Goal: Information Seeking & Learning: Learn about a topic

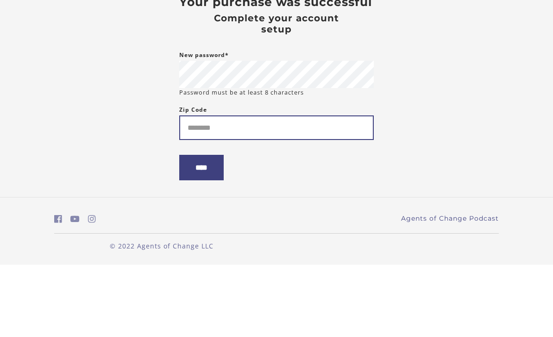
click at [198, 188] on input "Zip Code" at bounding box center [276, 200] width 195 height 25
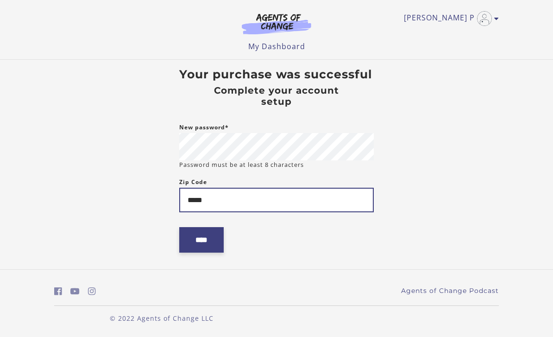
type input "*****"
click at [192, 227] on input "****" at bounding box center [201, 239] width 44 height 25
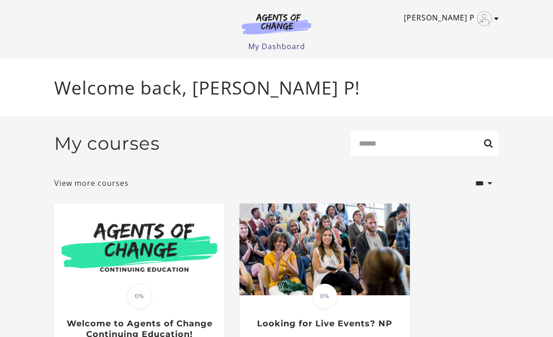
click at [499, 15] on icon "Toggle menu" at bounding box center [497, 18] width 5 height 7
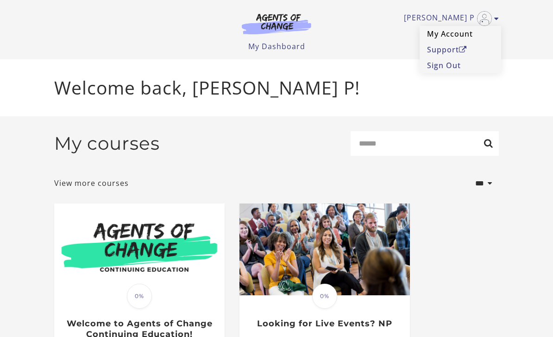
click at [459, 36] on link "My Account" at bounding box center [461, 34] width 82 height 16
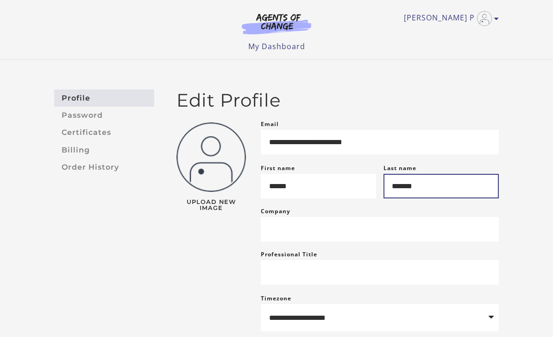
click at [469, 183] on input "*******" at bounding box center [441, 186] width 115 height 25
click at [448, 190] on input "*******" at bounding box center [441, 186] width 115 height 25
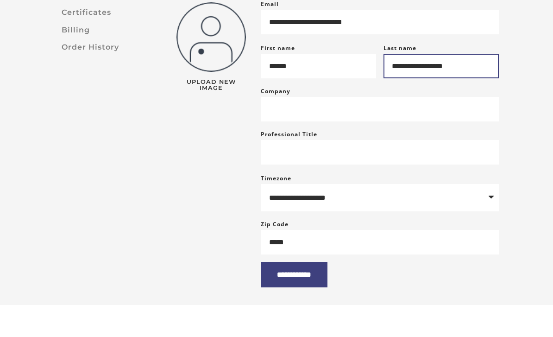
scroll to position [89, 0]
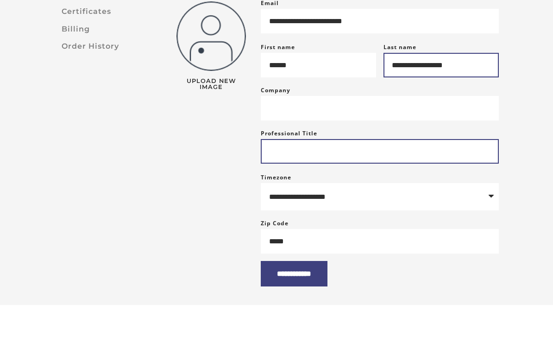
type input "**********"
click at [473, 171] on input "Professional Title" at bounding box center [380, 183] width 238 height 25
type input "****"
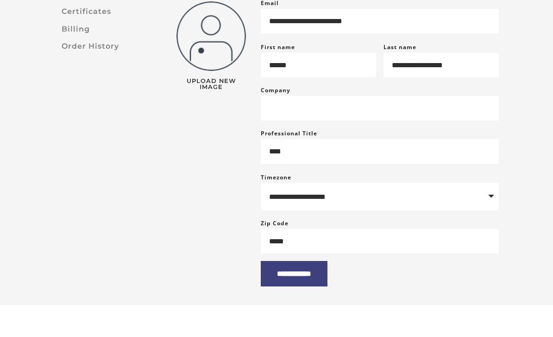
click at [525, 289] on div "**********" at bounding box center [276, 159] width 553 height 377
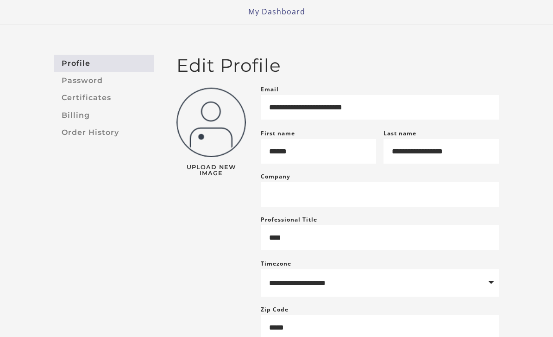
scroll to position [30, 0]
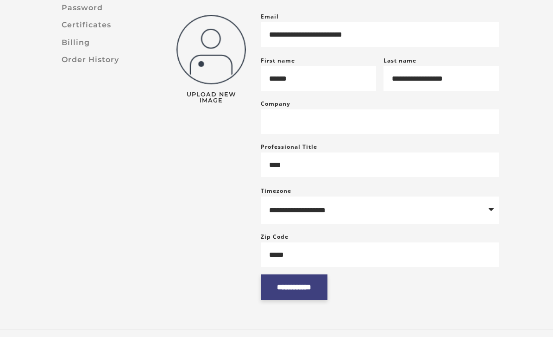
click at [316, 300] on input "**********" at bounding box center [294, 287] width 67 height 25
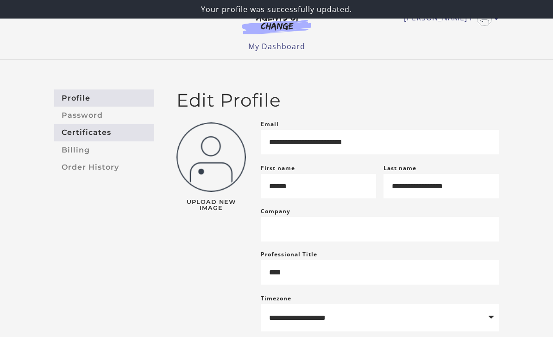
click at [73, 134] on link "Certificates" at bounding box center [104, 132] width 100 height 17
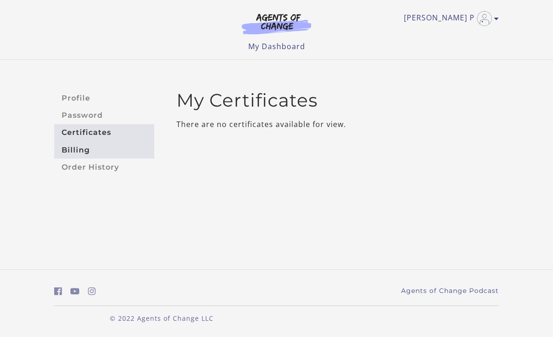
click at [67, 153] on link "Billing" at bounding box center [104, 149] width 100 height 17
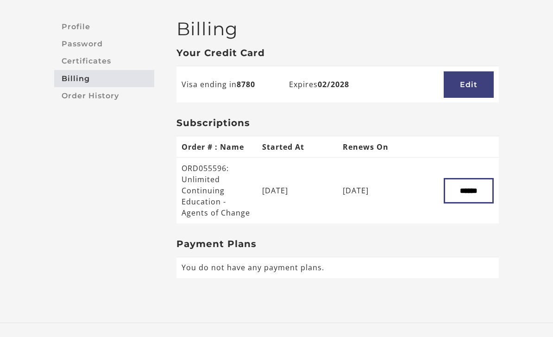
scroll to position [71, 0]
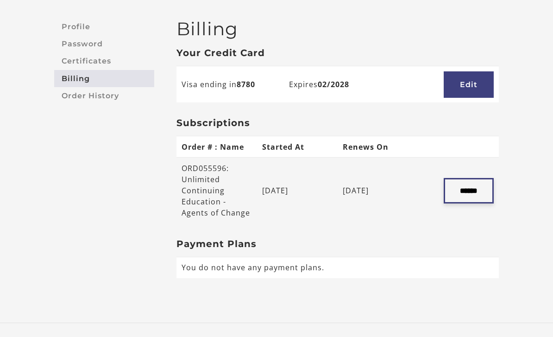
click at [477, 196] on input "******" at bounding box center [469, 190] width 50 height 25
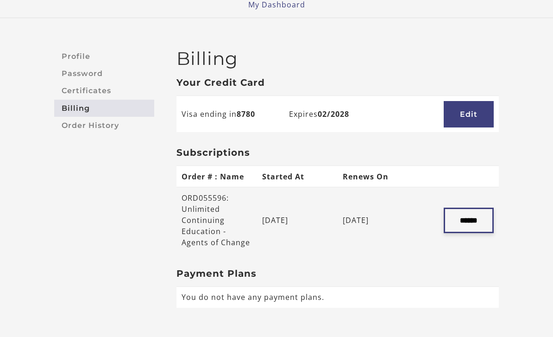
scroll to position [0, 0]
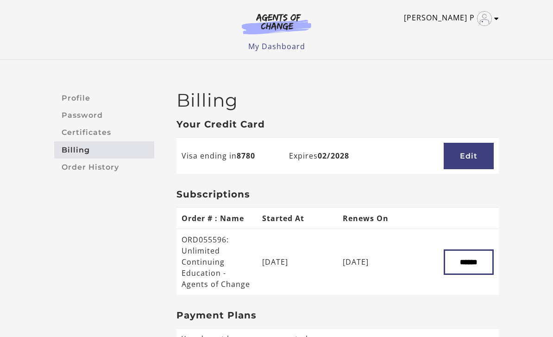
click at [491, 17] on img "Toggle menu" at bounding box center [484, 18] width 15 height 15
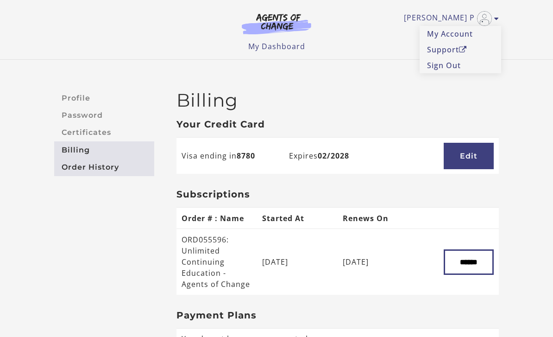
click at [81, 168] on link "Order History" at bounding box center [104, 167] width 100 height 17
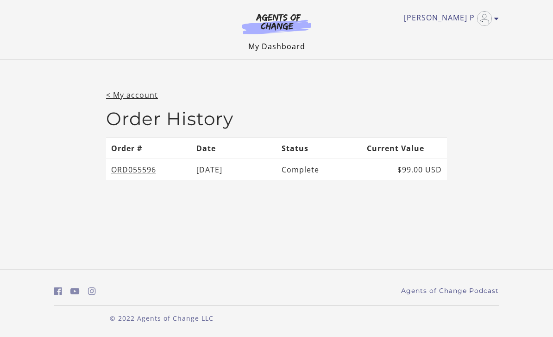
click at [257, 46] on link "My Dashboard" at bounding box center [276, 46] width 57 height 10
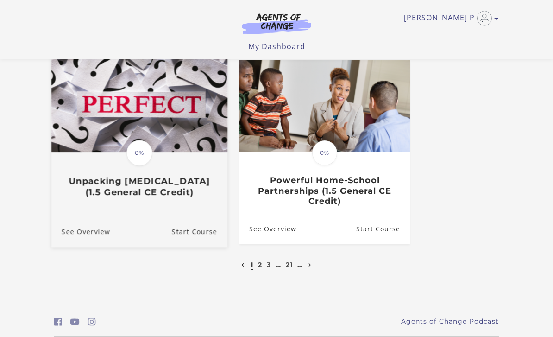
scroll to position [470, 0]
click at [79, 138] on img at bounding box center [139, 105] width 176 height 95
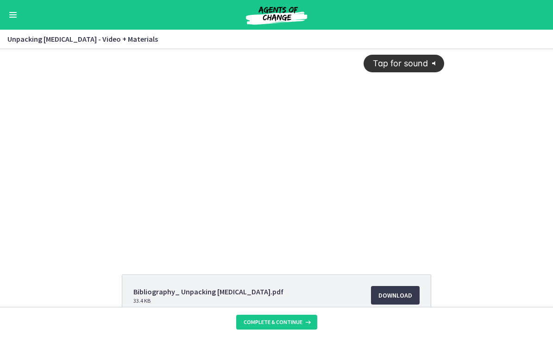
click at [17, 16] on button "Enable menu" at bounding box center [12, 14] width 11 height 11
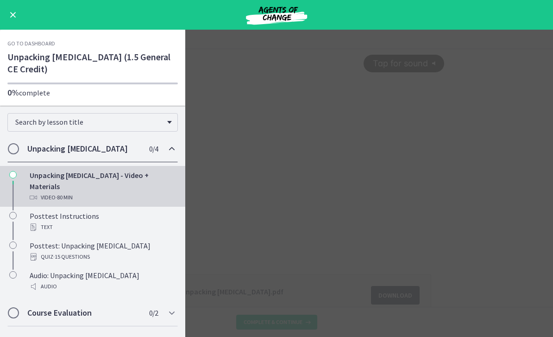
click at [228, 221] on main "Unpacking Perfectionism - Video + Materials Enable fullscreen Bibliography_ Unp…" at bounding box center [276, 183] width 553 height 307
click at [11, 15] on span "Enable menu" at bounding box center [12, 14] width 7 height 1
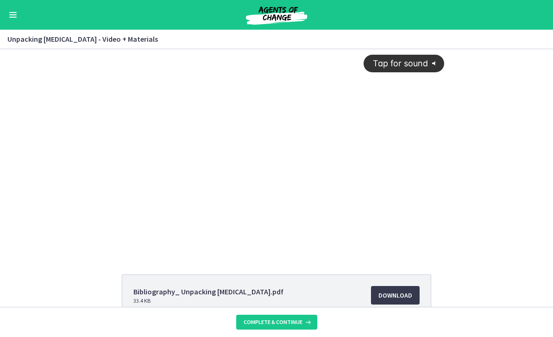
click at [268, 20] on img at bounding box center [276, 15] width 111 height 22
click at [7, 18] on button "Enable menu" at bounding box center [12, 14] width 11 height 11
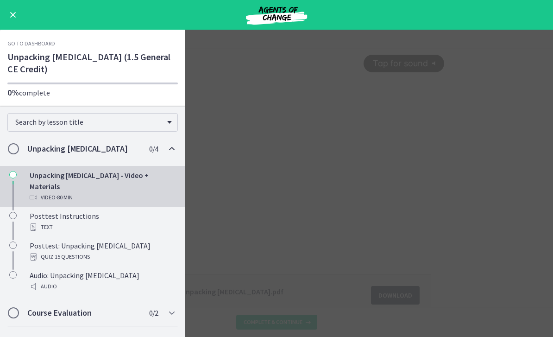
click at [16, 43] on link "Go to Dashboard" at bounding box center [31, 43] width 48 height 7
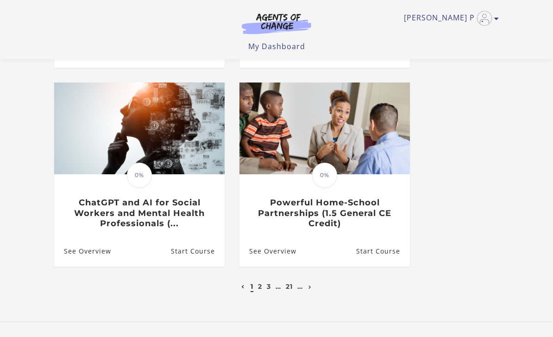
scroll to position [440, 0]
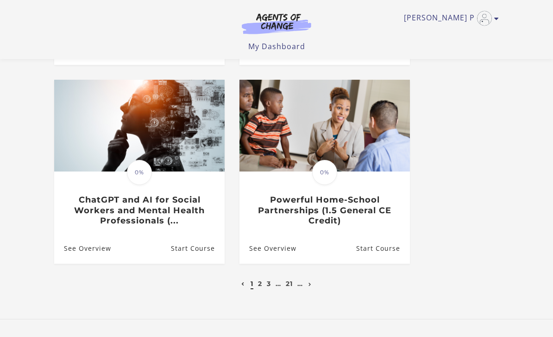
click at [252, 282] on link "1" at bounding box center [252, 284] width 3 height 8
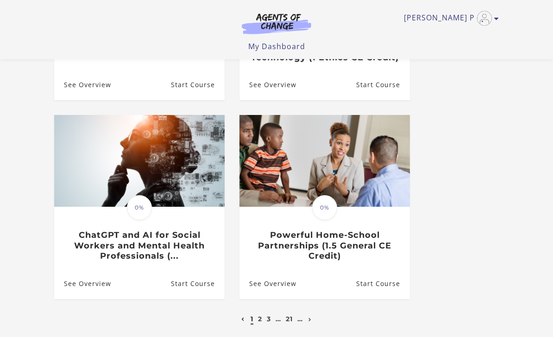
scroll to position [408, 0]
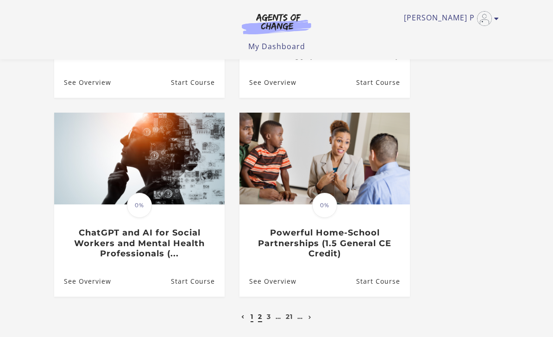
click at [261, 316] on link "2" at bounding box center [260, 316] width 4 height 8
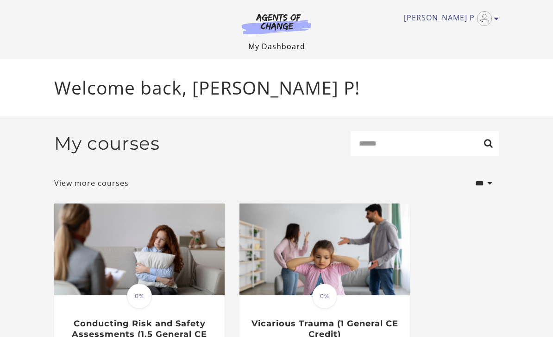
click at [269, 47] on link "My Dashboard" at bounding box center [276, 46] width 57 height 10
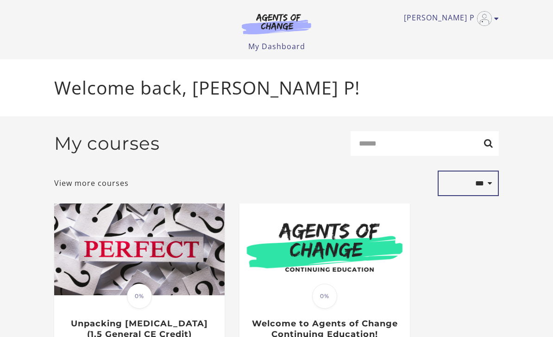
click at [488, 187] on select "**********" at bounding box center [468, 183] width 61 height 25
click at [292, 23] on img at bounding box center [276, 23] width 89 height 21
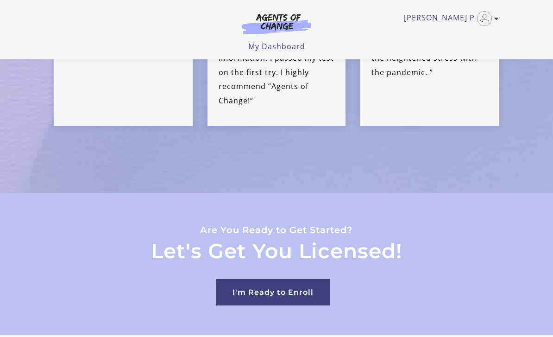
scroll to position [2775, 0]
click at [269, 23] on img at bounding box center [276, 23] width 89 height 21
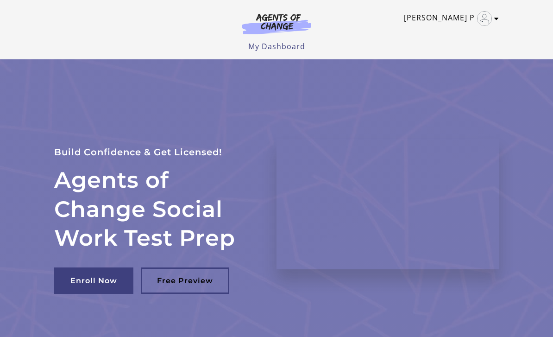
click at [483, 21] on img "Toggle menu" at bounding box center [484, 18] width 15 height 15
click at [455, 16] on link "[PERSON_NAME] P" at bounding box center [449, 18] width 90 height 15
click at [454, 17] on link "[PERSON_NAME] P" at bounding box center [449, 18] width 90 height 15
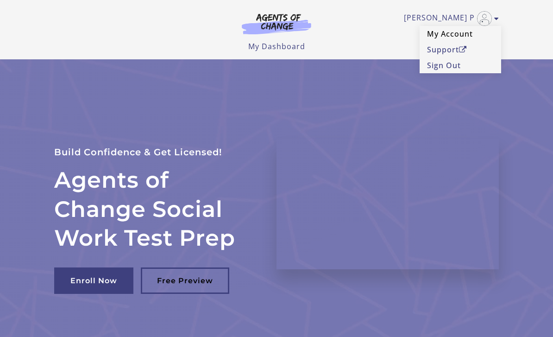
click at [457, 36] on link "My Account" at bounding box center [461, 34] width 82 height 16
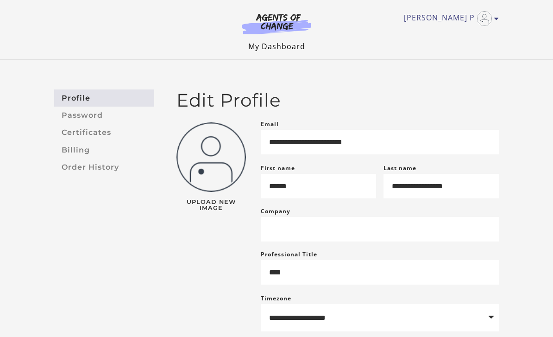
click at [256, 48] on link "My Dashboard" at bounding box center [276, 46] width 57 height 10
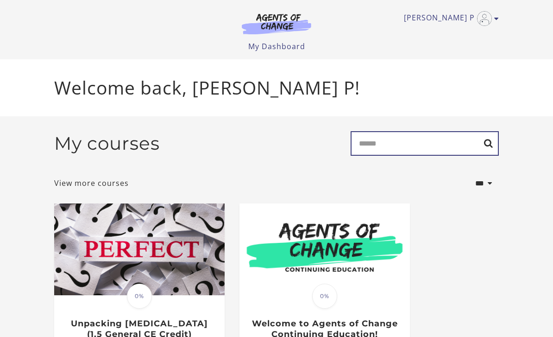
click at [427, 149] on input "Search" at bounding box center [425, 143] width 148 height 25
type input "****"
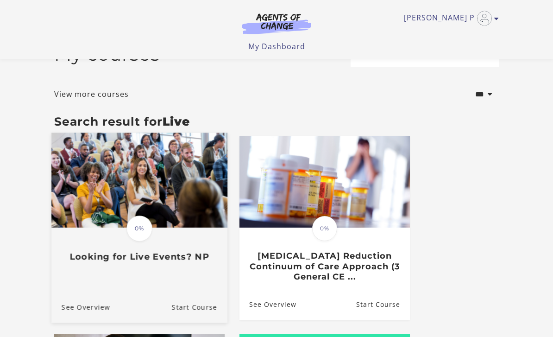
scroll to position [30, 0]
click at [79, 202] on img at bounding box center [139, 180] width 176 height 95
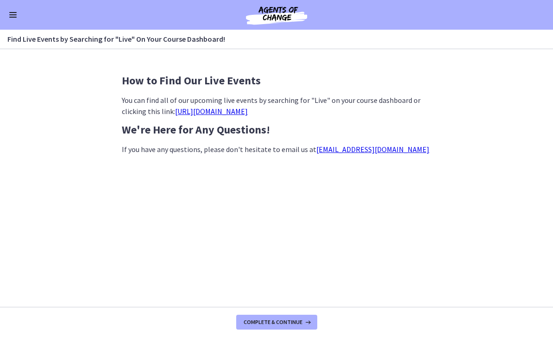
click at [201, 113] on link "[URL][DOMAIN_NAME]" at bounding box center [211, 111] width 73 height 9
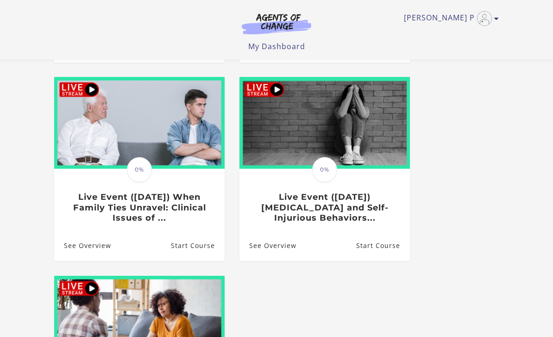
scroll to position [286, 0]
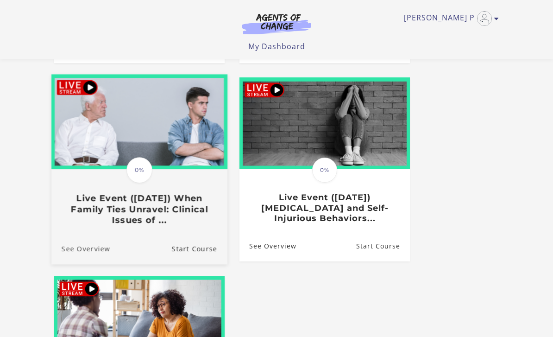
click at [71, 246] on link "See Overview" at bounding box center [80, 248] width 59 height 31
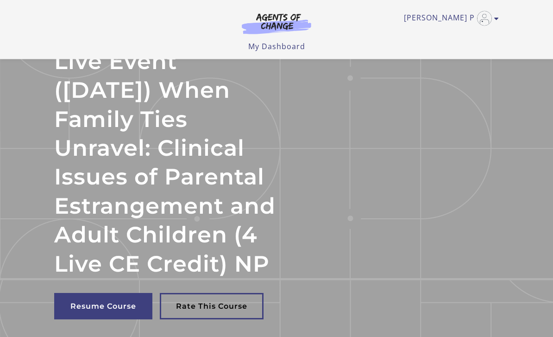
scroll to position [26, 0]
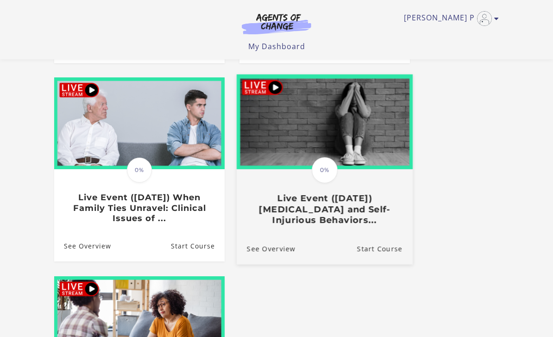
click at [281, 209] on h3 "Live Event (12/5/25) Suicidal Ideation and Self-Injurious Behaviors..." at bounding box center [325, 209] width 156 height 32
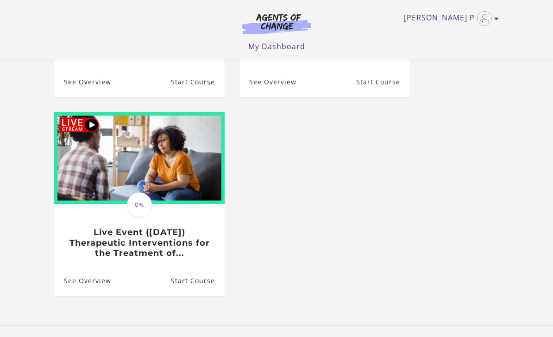
scroll to position [476, 0]
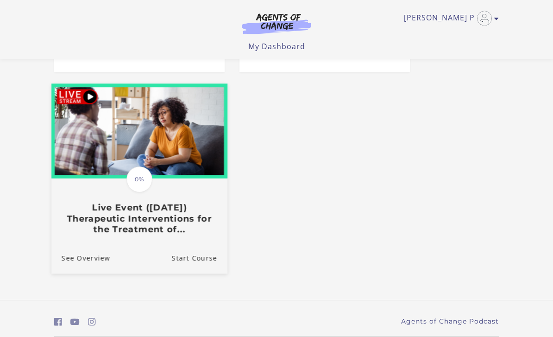
click at [100, 216] on h3 "Live Event (1/23/26) Therapeutic Interventions for the Treatment of..." at bounding box center [140, 219] width 156 height 32
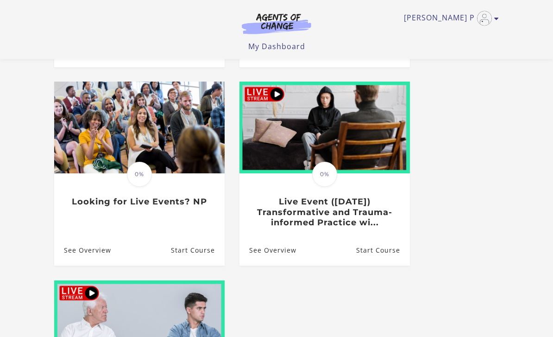
scroll to position [283, 0]
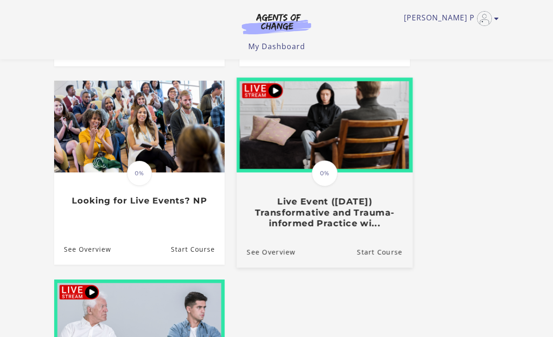
click at [279, 222] on h3 "Live Event ([DATE]) Transformative and Trauma-informed Practice wi..." at bounding box center [325, 213] width 156 height 32
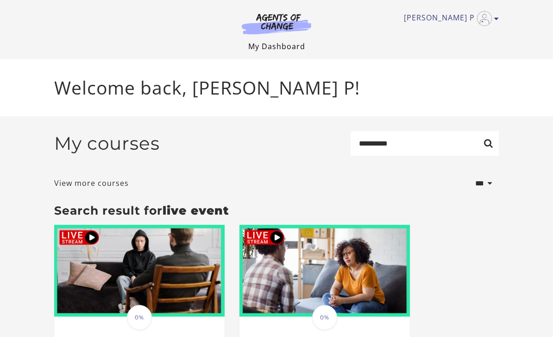
click at [261, 44] on link "My Dashboard" at bounding box center [276, 46] width 57 height 10
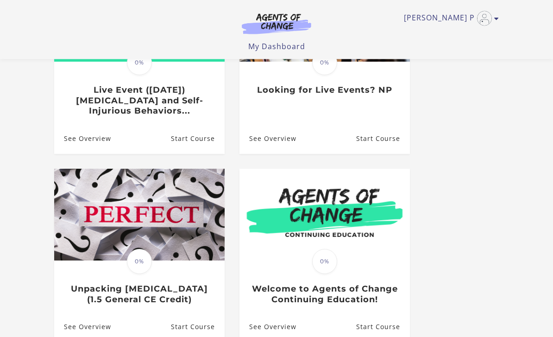
scroll to position [373, 0]
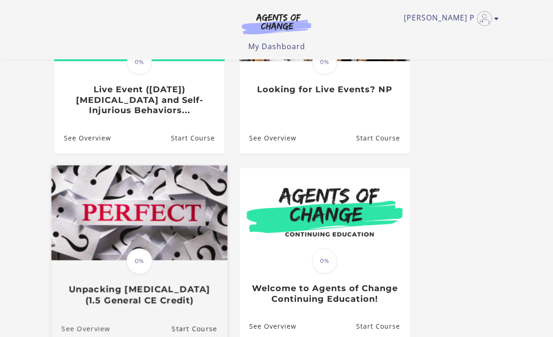
click at [76, 321] on link "See Overview" at bounding box center [80, 328] width 59 height 31
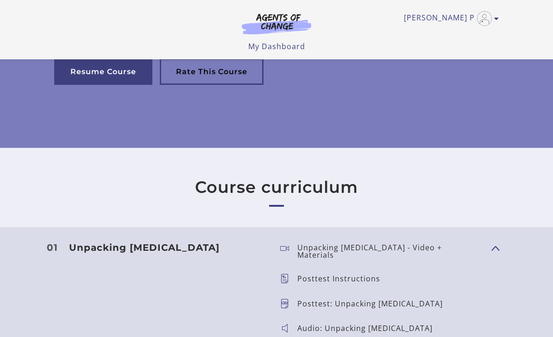
scroll to position [186, 0]
click at [325, 249] on p "Unpacking Perfectionism - Video + Materials" at bounding box center [391, 251] width 187 height 15
click at [322, 250] on p "Unpacking Perfectionism - Video + Materials" at bounding box center [391, 251] width 187 height 15
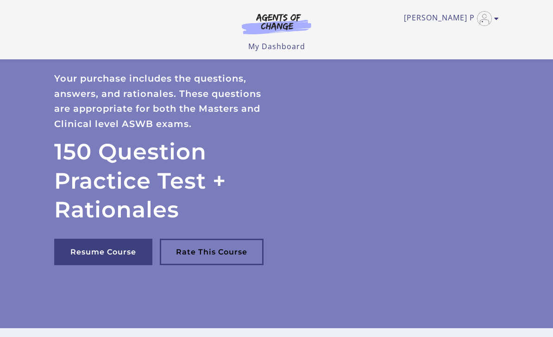
scroll to position [0, 0]
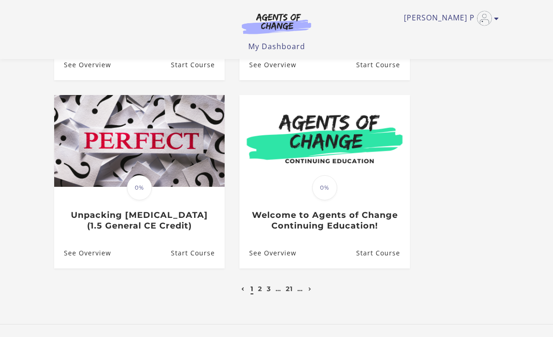
scroll to position [446, 0]
click at [265, 285] on ul "1 2 3 … 21 …" at bounding box center [276, 288] width 75 height 11
click at [281, 286] on link "…" at bounding box center [279, 289] width 6 height 8
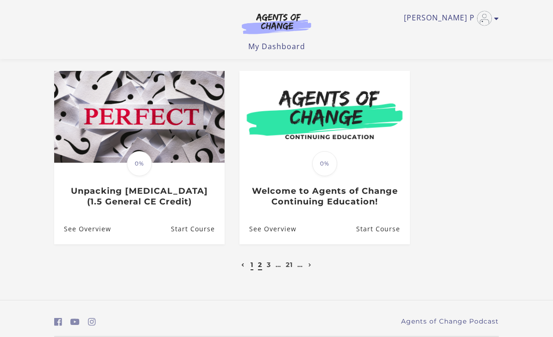
scroll to position [470, 0]
click at [258, 264] on link "2" at bounding box center [260, 265] width 4 height 8
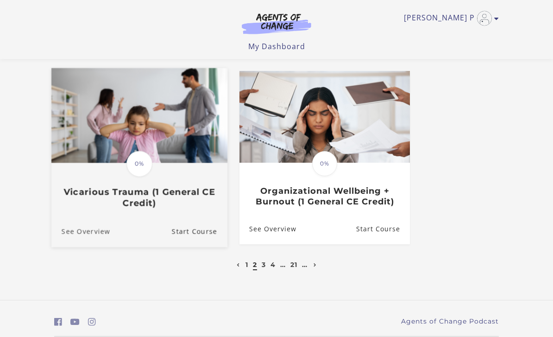
scroll to position [470, 0]
click at [69, 230] on link "See Overview" at bounding box center [80, 231] width 59 height 31
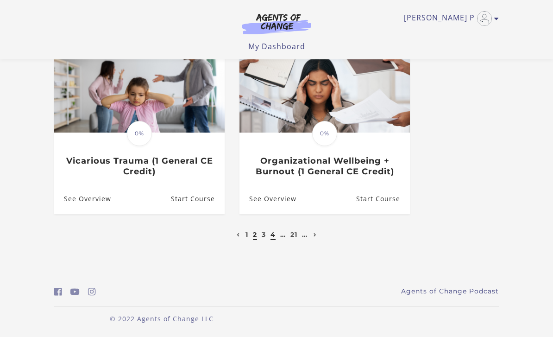
click at [275, 231] on link "4" at bounding box center [273, 234] width 5 height 8
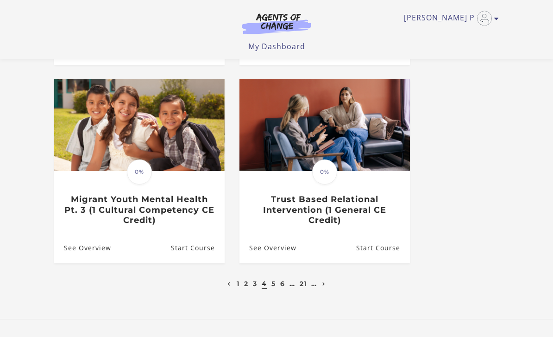
scroll to position [451, 0]
click at [304, 285] on link "21" at bounding box center [303, 283] width 7 height 8
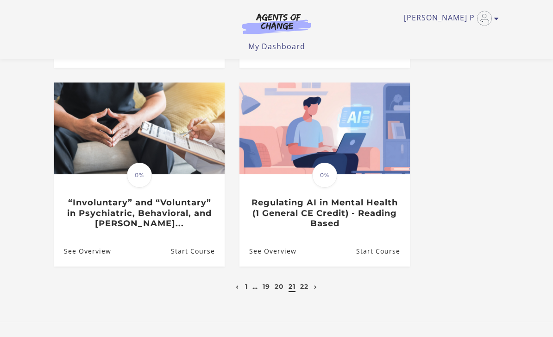
scroll to position [460, 0]
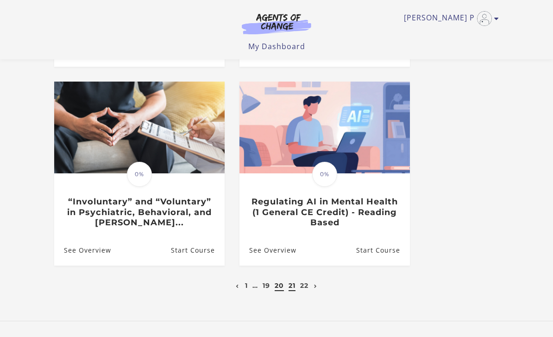
click at [281, 287] on link "20" at bounding box center [279, 285] width 9 height 8
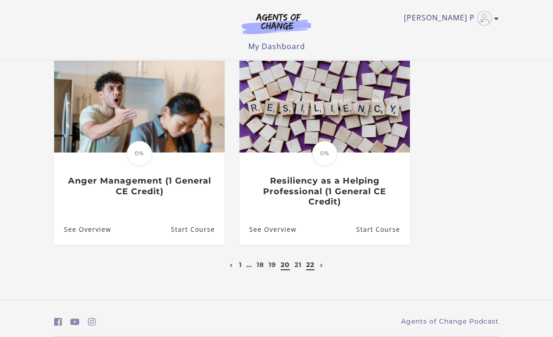
scroll to position [480, 0]
click at [301, 264] on link "21" at bounding box center [298, 265] width 7 height 8
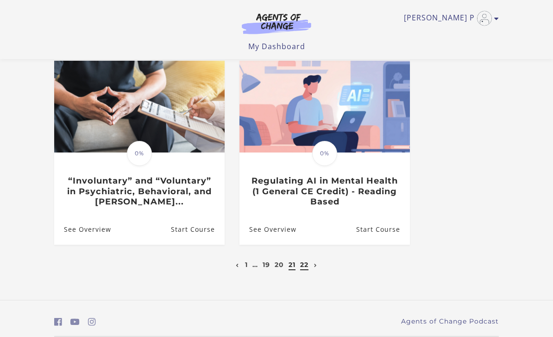
scroll to position [480, 0]
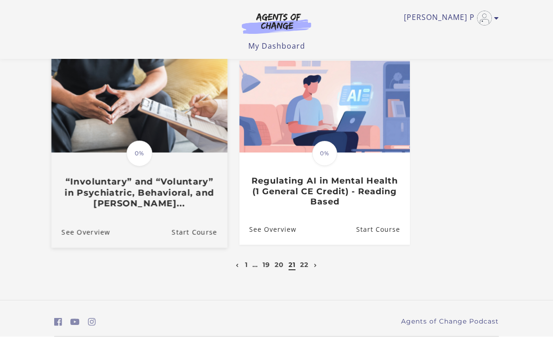
click at [137, 188] on h3 "“Involuntary” and “Voluntary” in Psychiatric, Behavioral, and Menta..." at bounding box center [140, 193] width 156 height 32
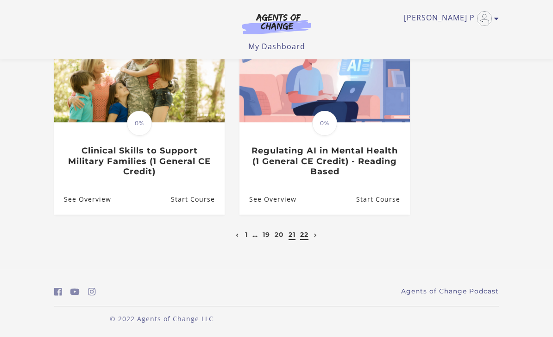
click at [304, 234] on link "22" at bounding box center [304, 234] width 8 height 8
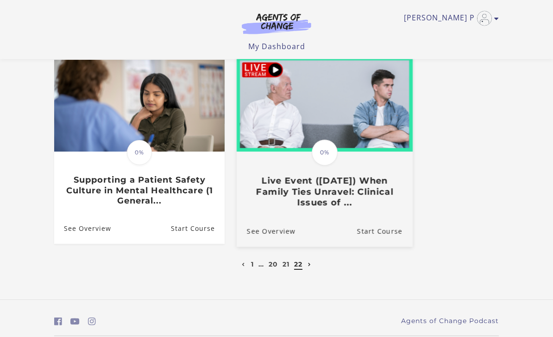
scroll to position [282, 0]
click at [340, 190] on h3 "Live Event (11/14/25) When Family Ties Unravel: Clinical Issues of ..." at bounding box center [325, 192] width 156 height 32
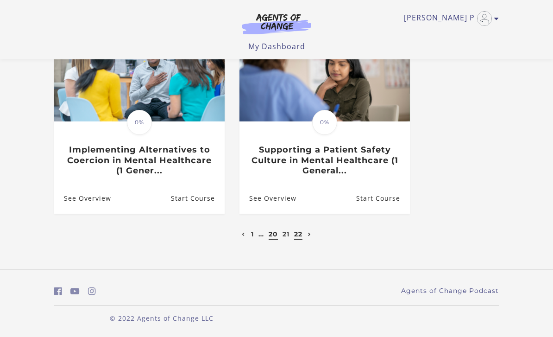
click at [274, 235] on link "20" at bounding box center [273, 234] width 9 height 8
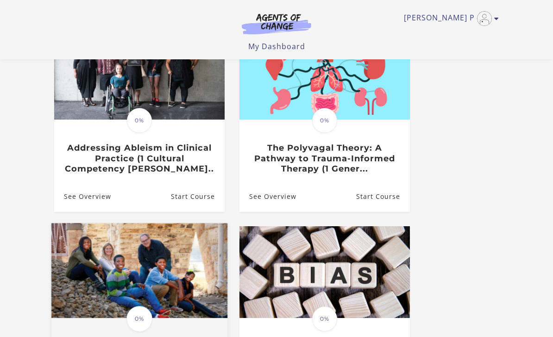
scroll to position [54, 0]
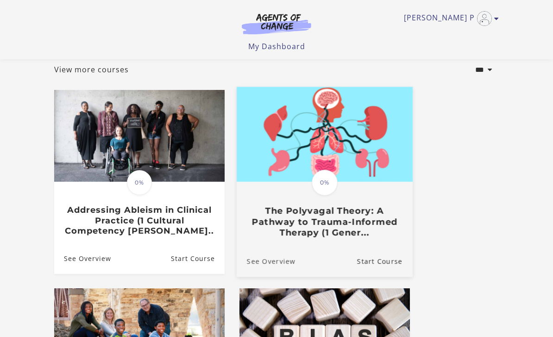
click at [274, 263] on link "See Overview" at bounding box center [266, 260] width 59 height 31
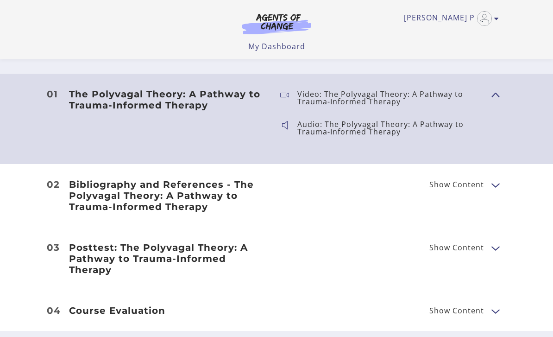
scroll to position [405, 0]
click at [285, 47] on link "My Dashboard" at bounding box center [276, 46] width 57 height 10
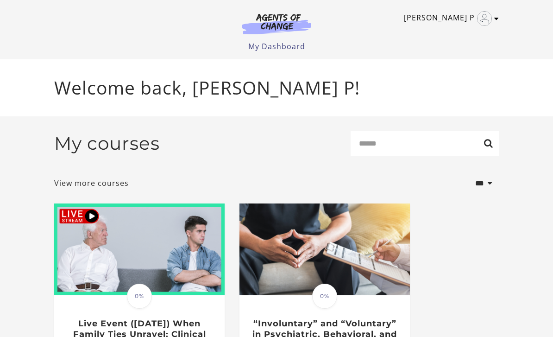
click at [497, 18] on icon "Toggle menu" at bounding box center [497, 18] width 5 height 7
